Goal: Information Seeking & Learning: Learn about a topic

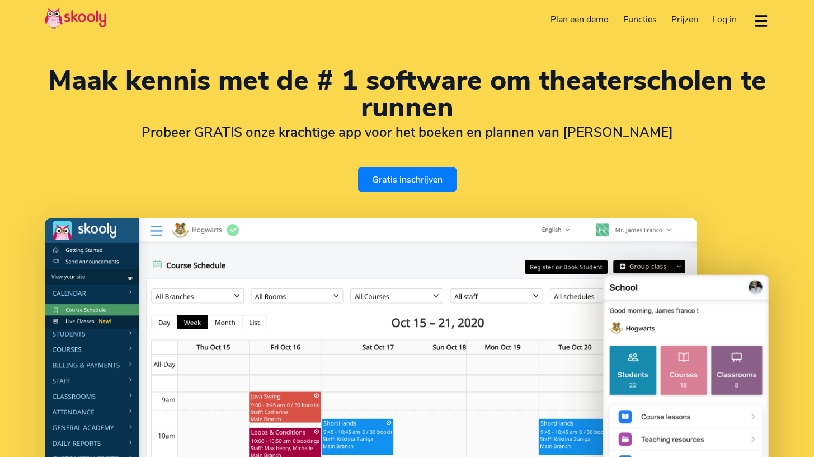
select select "nl"
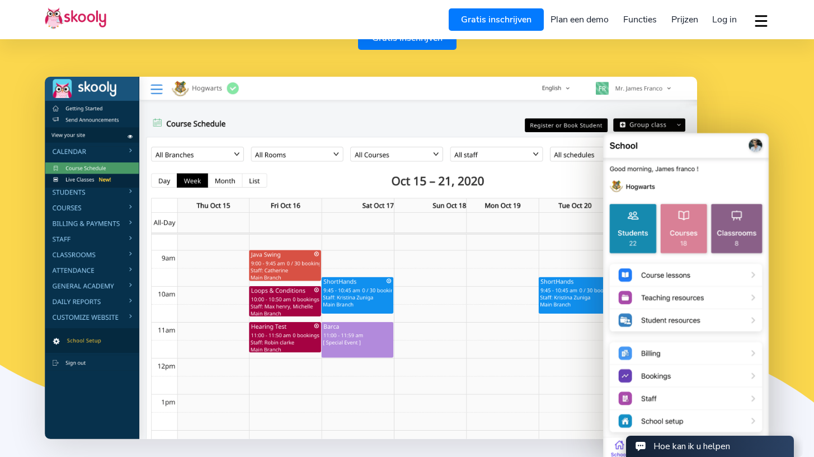
select select "31"
select select "[GEOGRAPHIC_DATA]"
select select "Europe/[GEOGRAPHIC_DATA]"
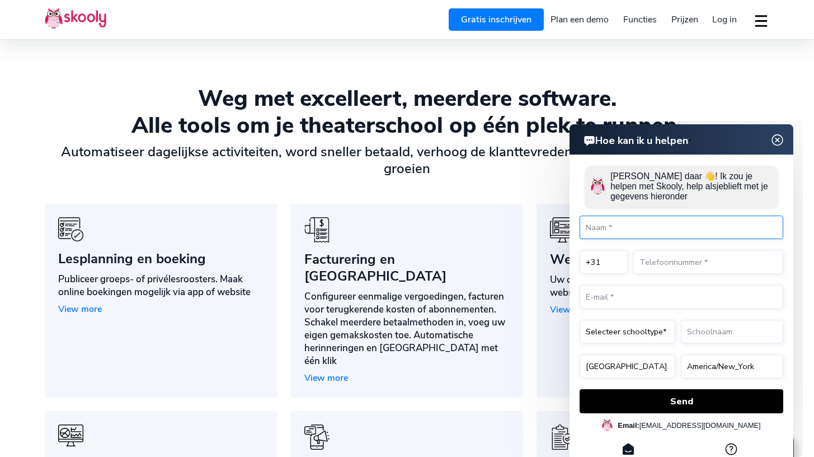
scroll to position [770, 0]
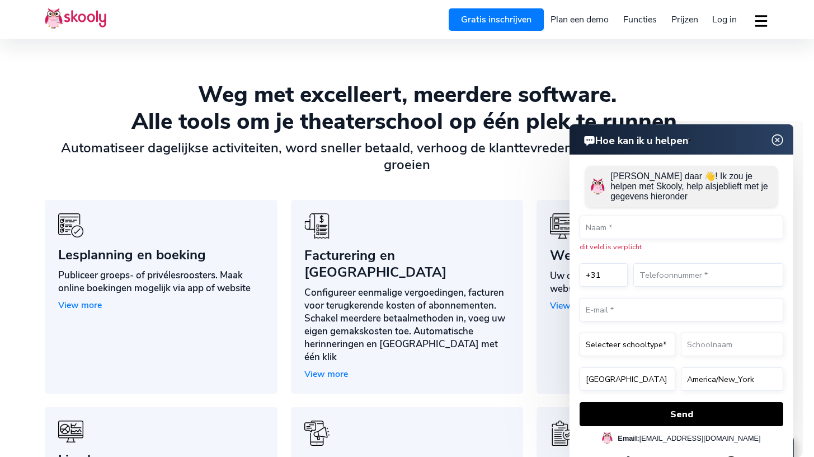
click at [779, 134] on img at bounding box center [777, 140] width 21 height 14
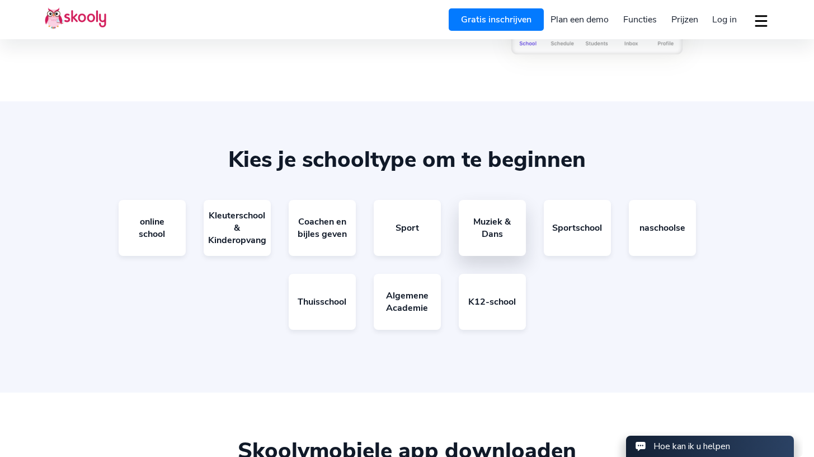
scroll to position [2017, 0]
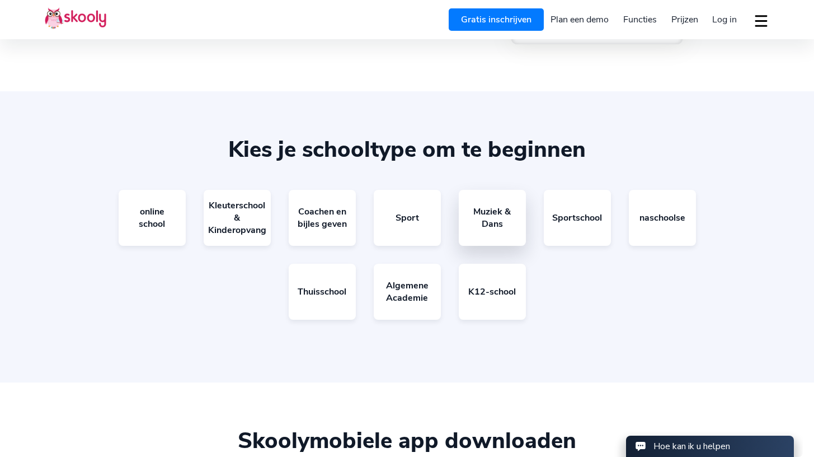
click at [491, 190] on link "Muziek & Dans" at bounding box center [492, 218] width 67 height 56
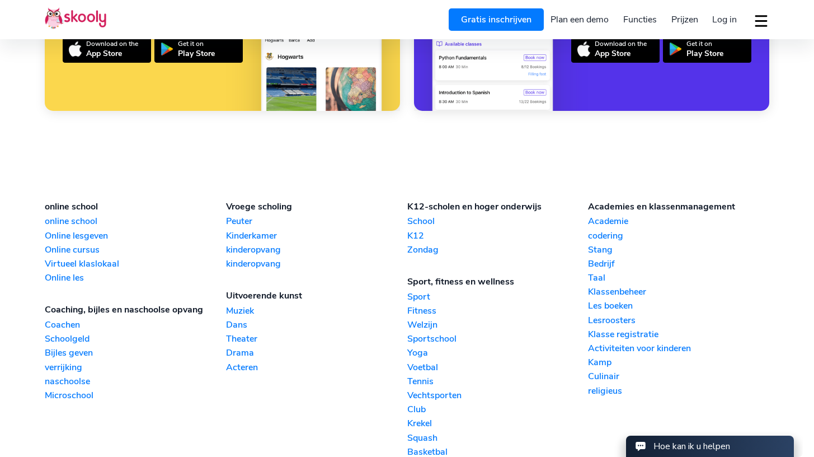
scroll to position [2563, 0]
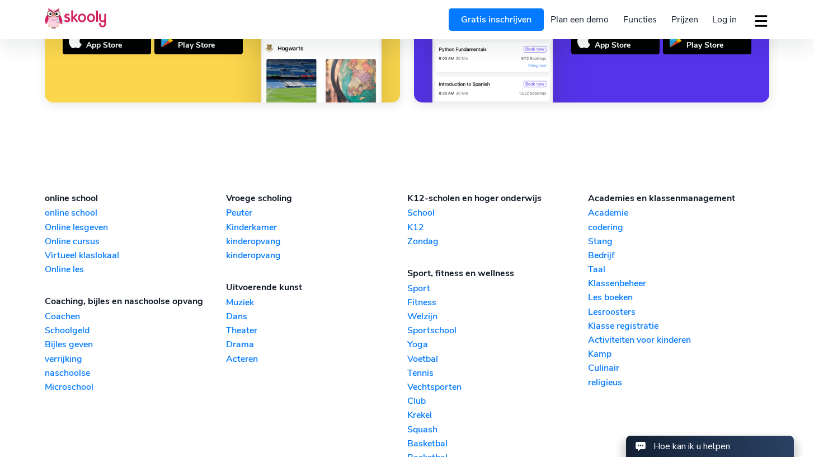
click at [237, 296] on link "Muziek" at bounding box center [316, 302] width 181 height 12
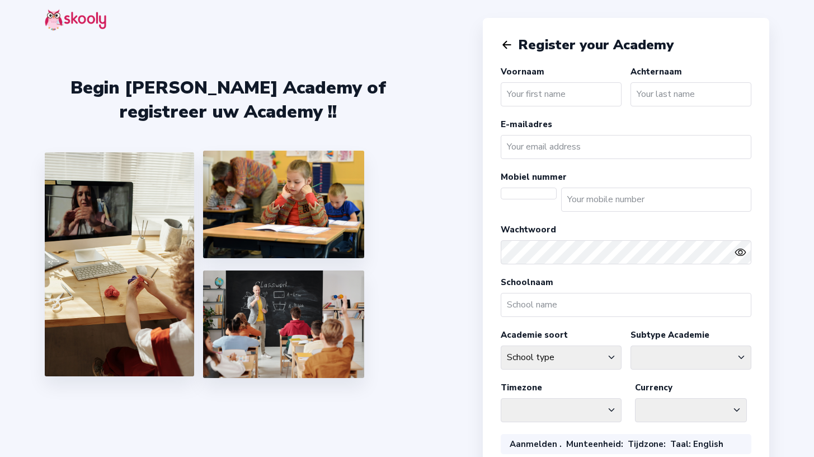
select select "NL"
select select "Europe/[GEOGRAPHIC_DATA]"
select select "EUR €"
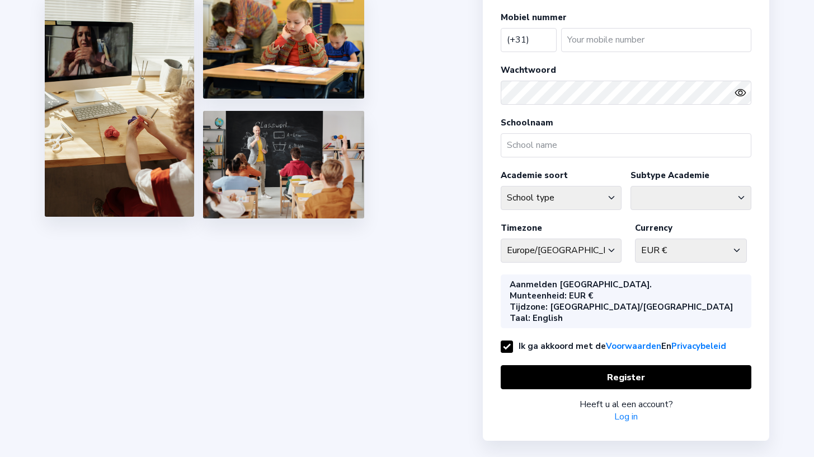
scroll to position [159, 0]
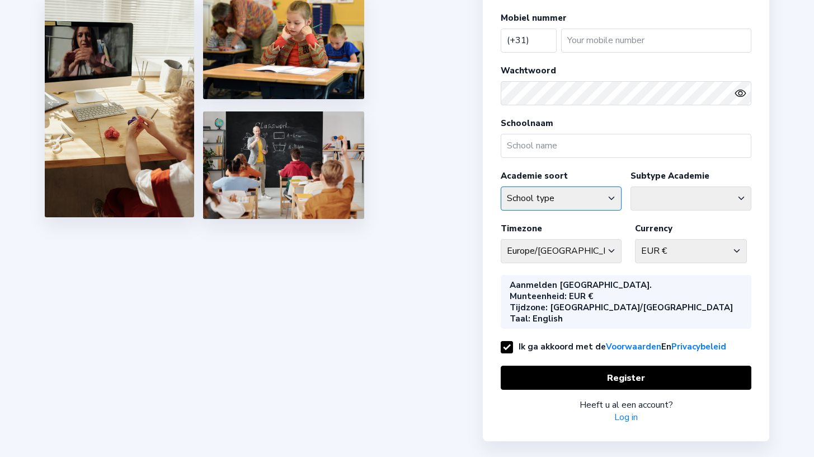
select select "M"
select select
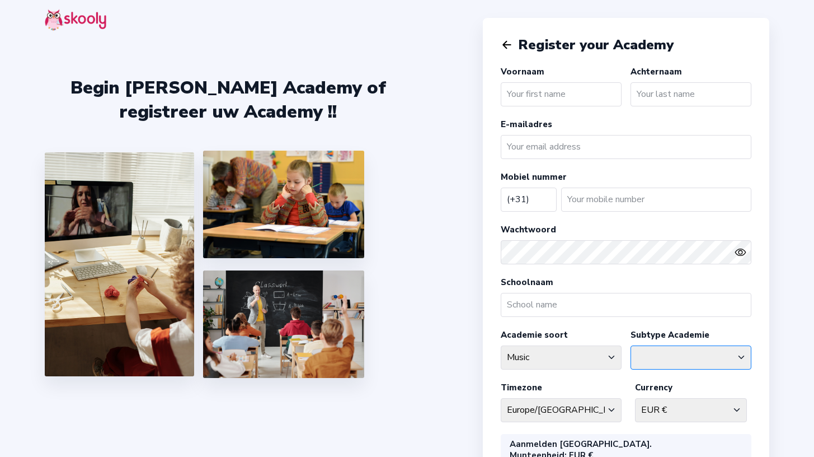
scroll to position [0, 0]
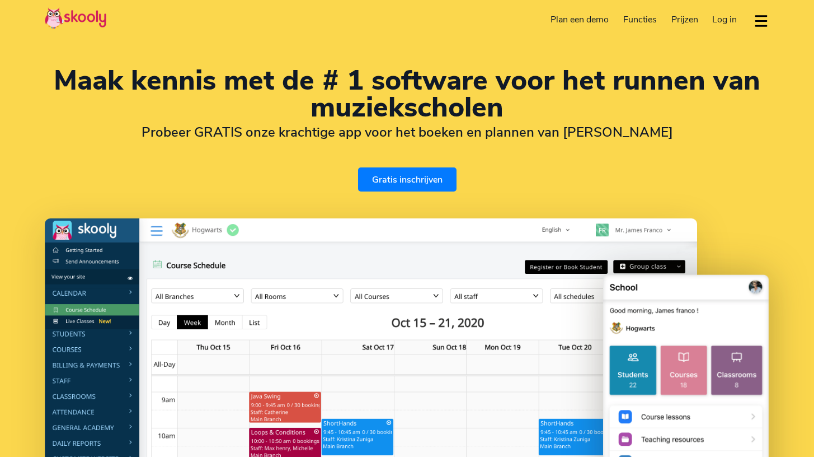
select select "nl"
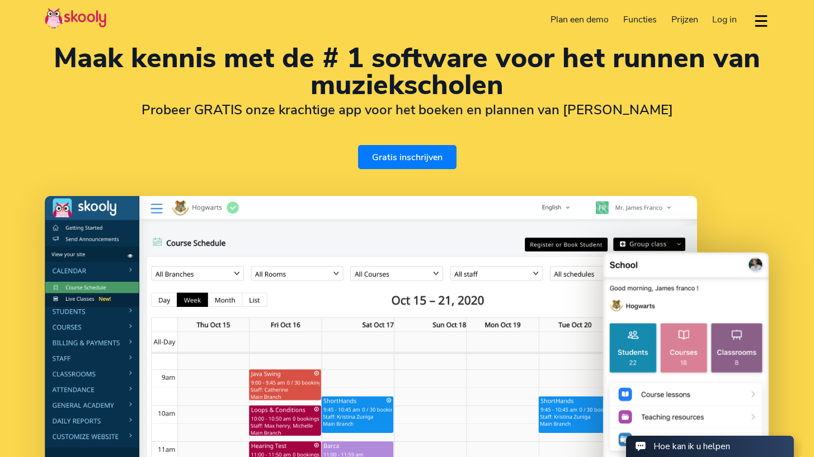
select select "31"
select select "[GEOGRAPHIC_DATA]"
select select "Europe/[GEOGRAPHIC_DATA]"
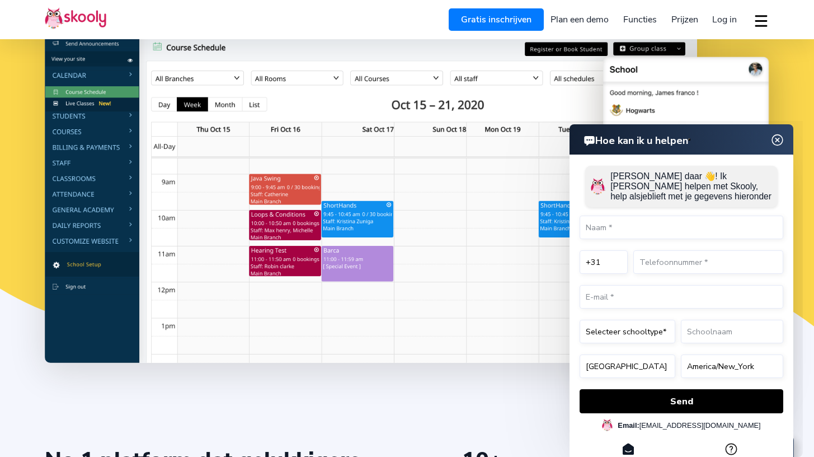
scroll to position [218, 0]
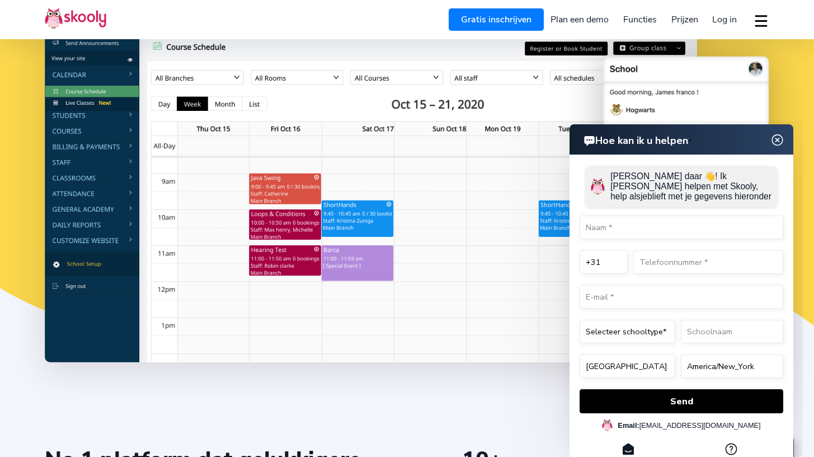
click at [777, 143] on img at bounding box center [777, 140] width 21 height 14
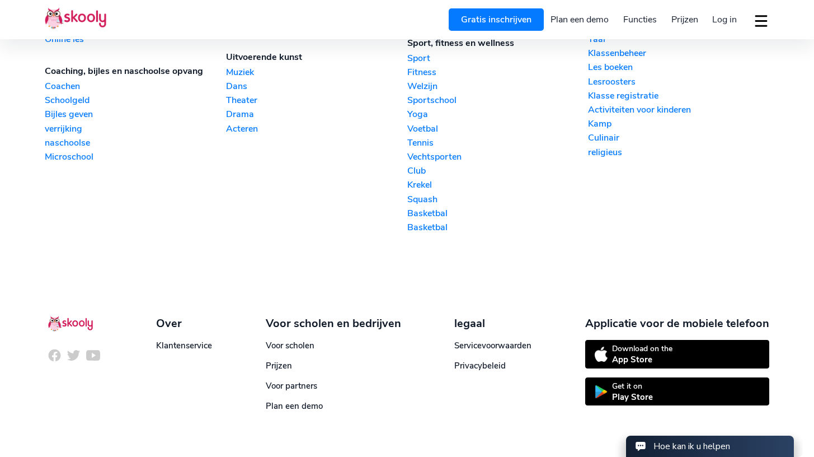
scroll to position [2793, 0]
click at [281, 360] on span "Prijzen" at bounding box center [279, 365] width 26 height 11
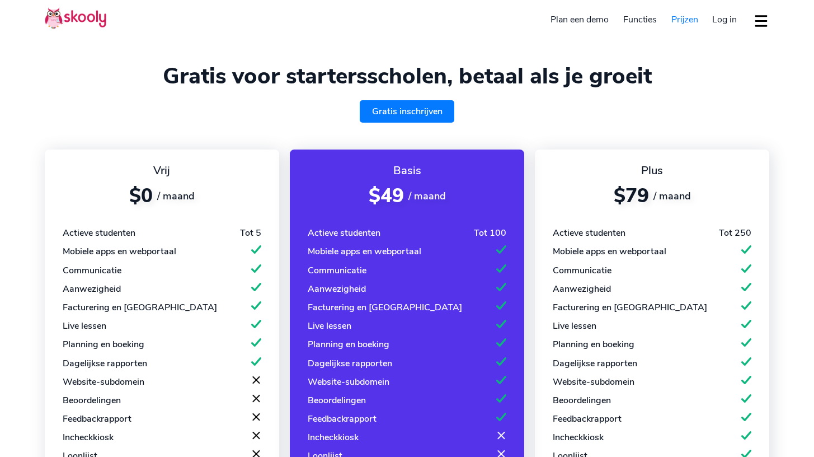
select select "nl"
select select "31"
select select "[GEOGRAPHIC_DATA]"
select select "Europe/[GEOGRAPHIC_DATA]"
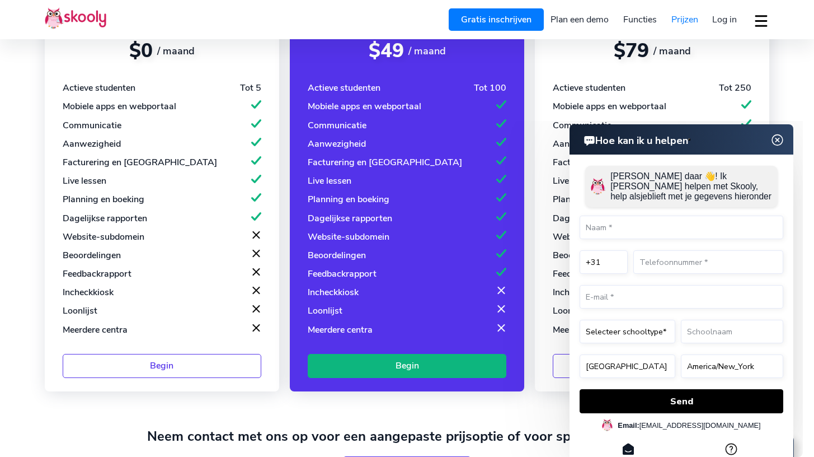
scroll to position [145, 0]
click at [779, 139] on img at bounding box center [777, 140] width 21 height 14
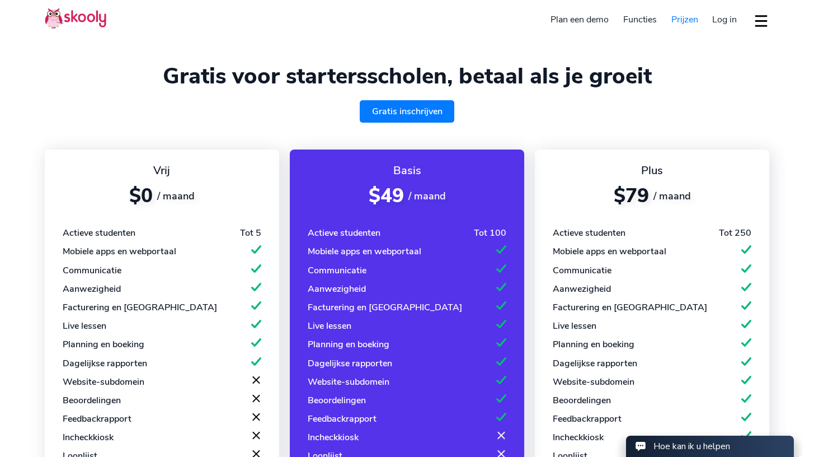
scroll to position [0, 0]
